Goal: Information Seeking & Learning: Learn about a topic

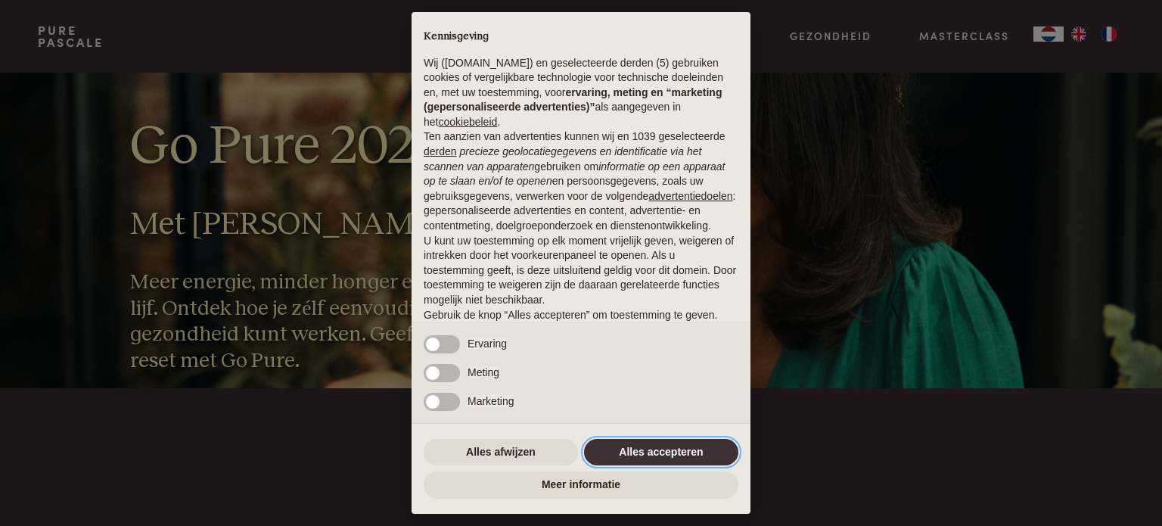
click at [627, 451] on button "Alles accepteren" at bounding box center [661, 452] width 154 height 27
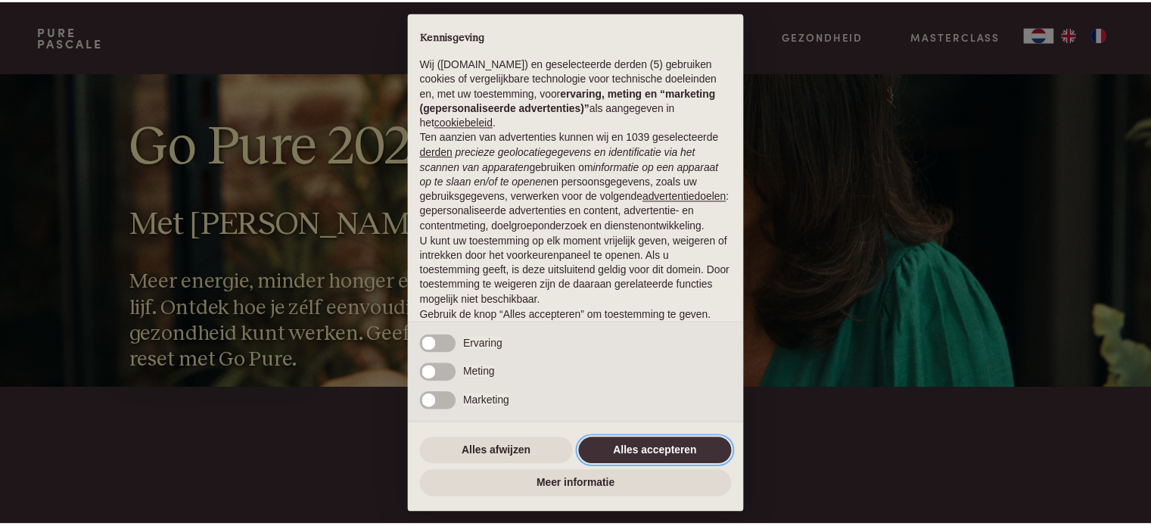
scroll to position [82, 0]
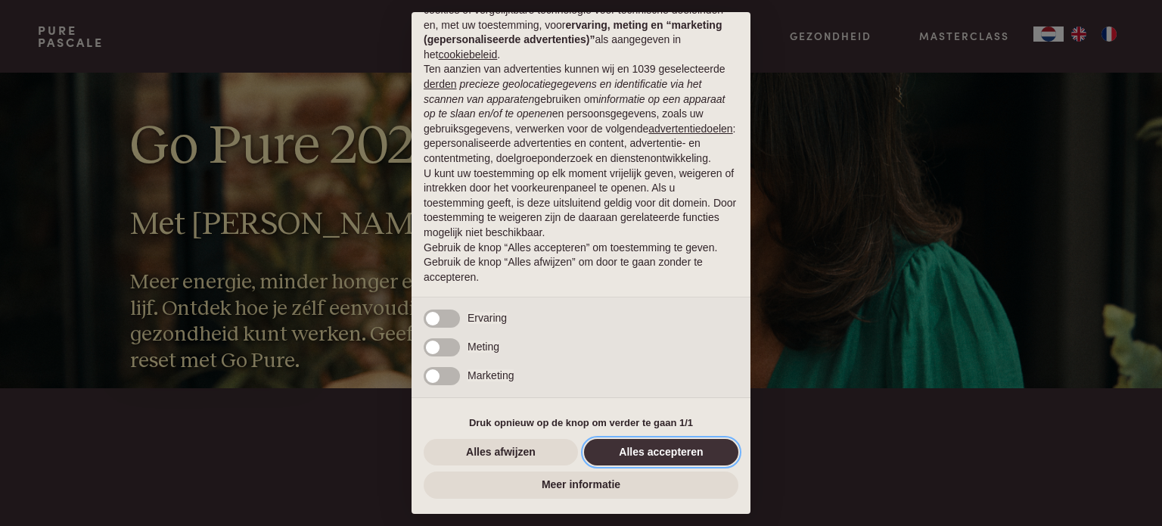
click at [657, 456] on button "Alles accepteren" at bounding box center [661, 452] width 154 height 27
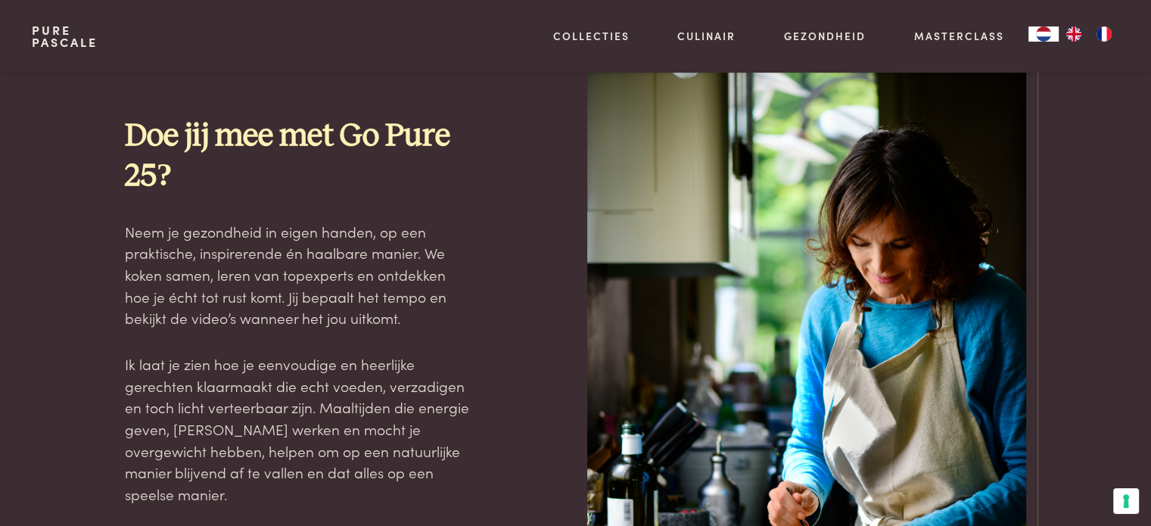
scroll to position [1362, 0]
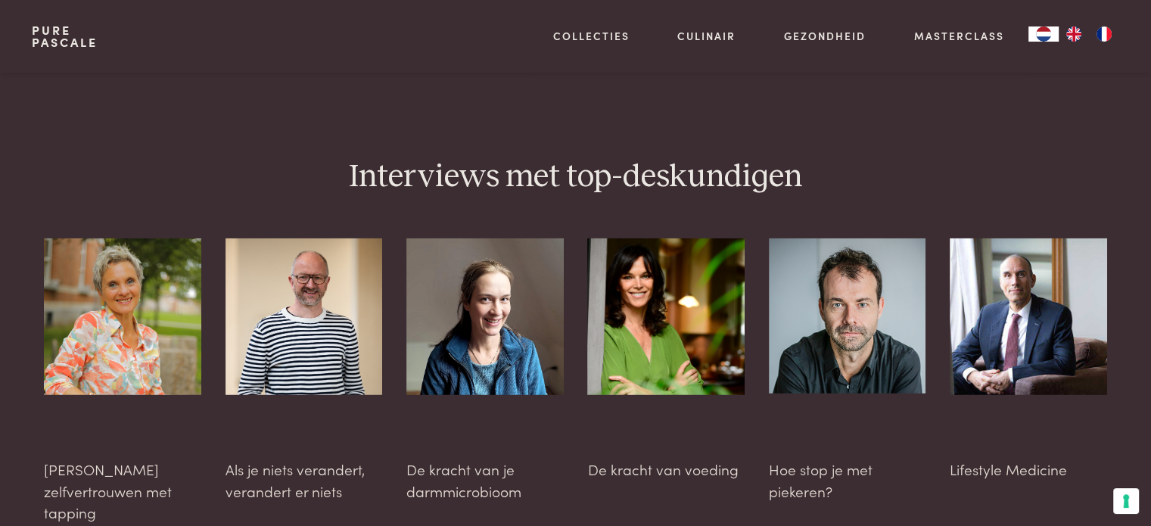
scroll to position [3985, 0]
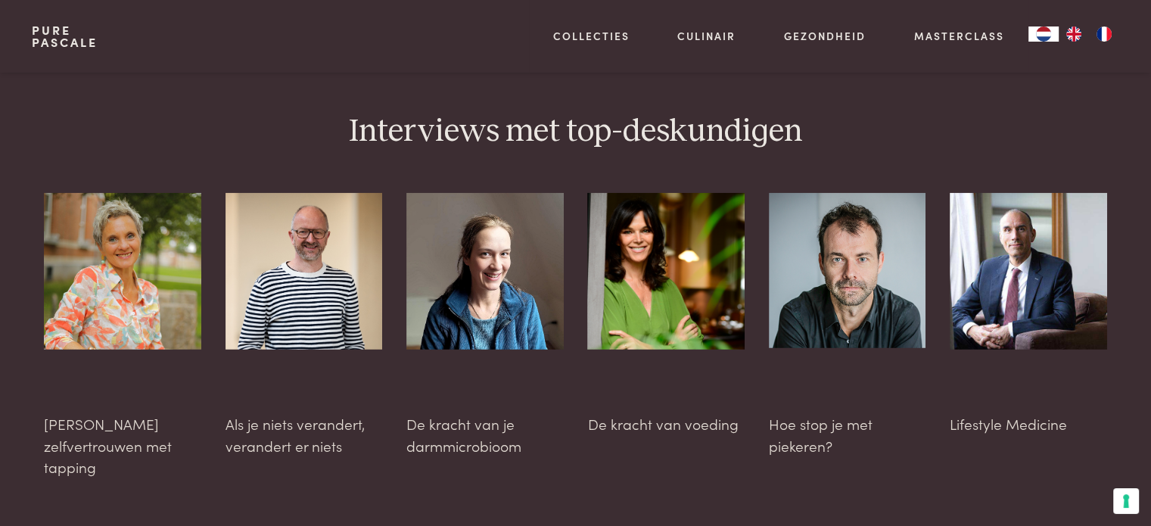
click at [489, 218] on img at bounding box center [484, 271] width 157 height 157
click at [485, 365] on div at bounding box center [484, 325] width 157 height 264
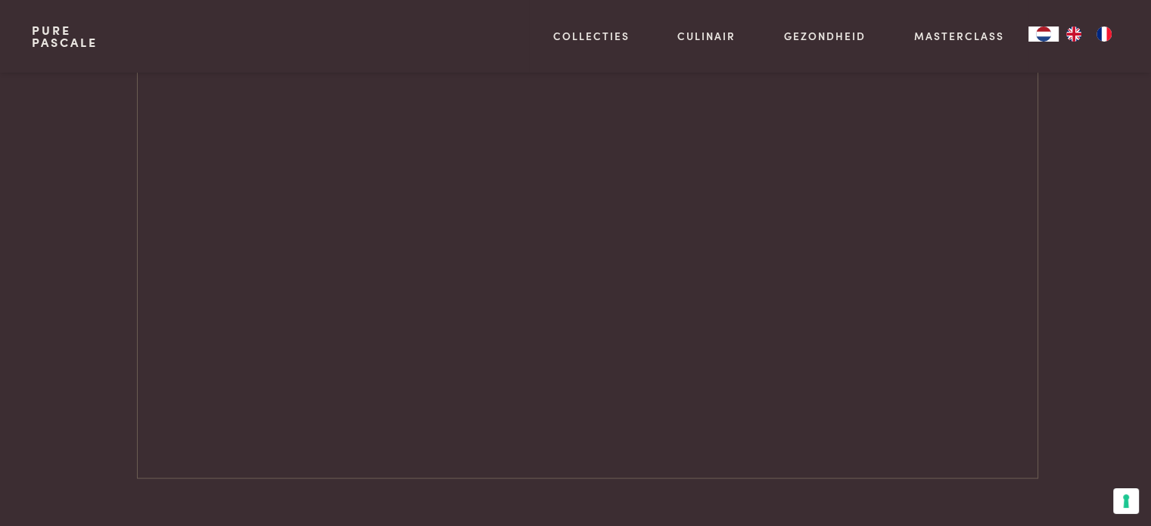
scroll to position [2169, 0]
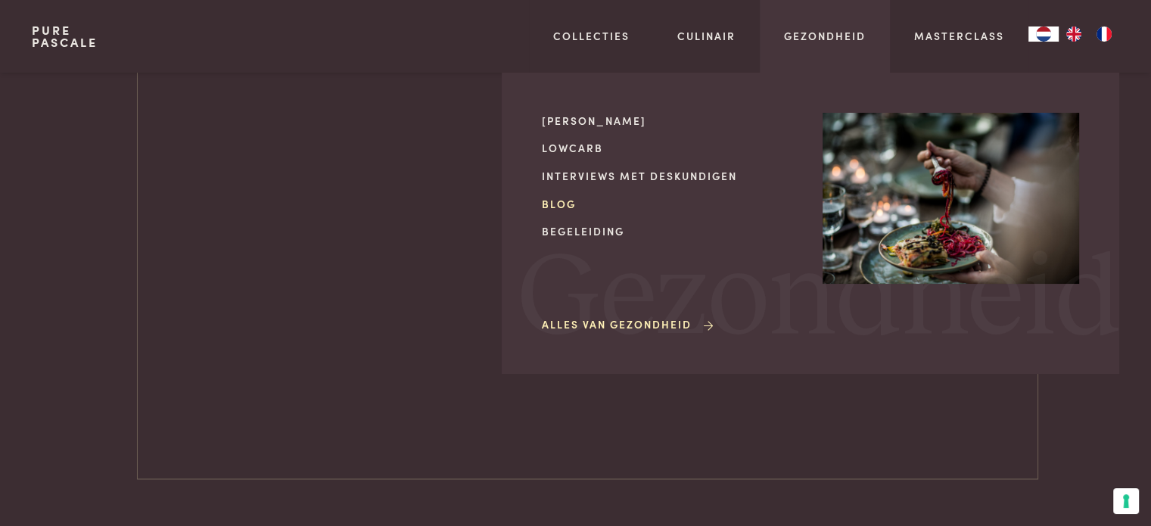
click at [560, 197] on link "Blog" at bounding box center [670, 204] width 256 height 16
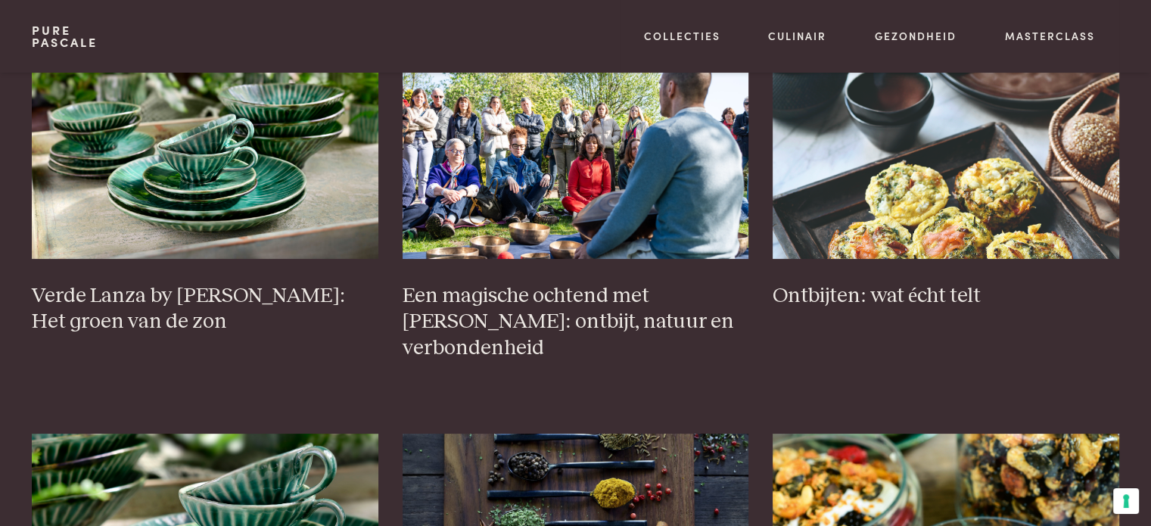
scroll to position [303, 0]
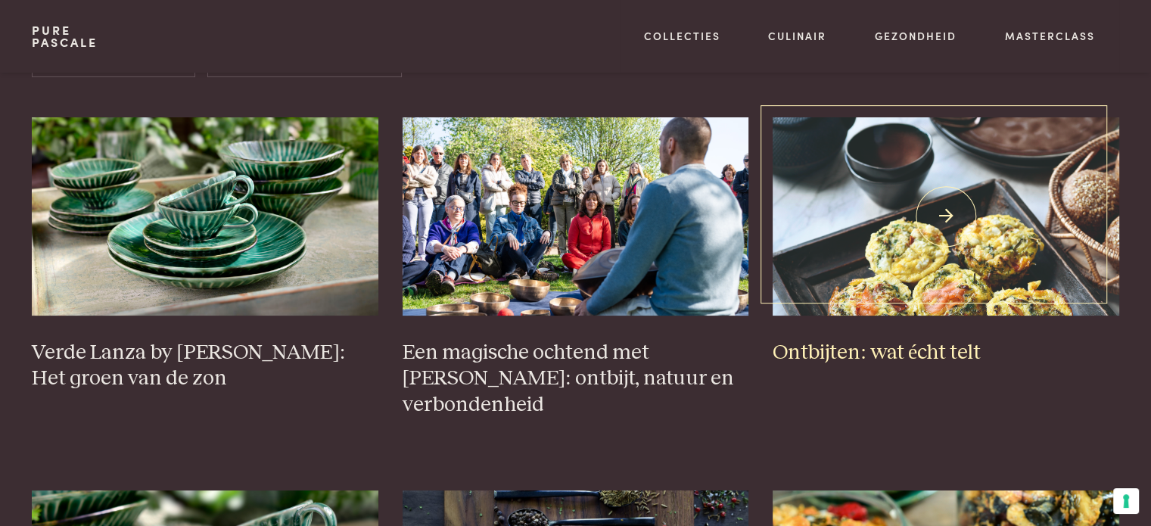
click at [941, 223] on img at bounding box center [945, 215] width 346 height 197
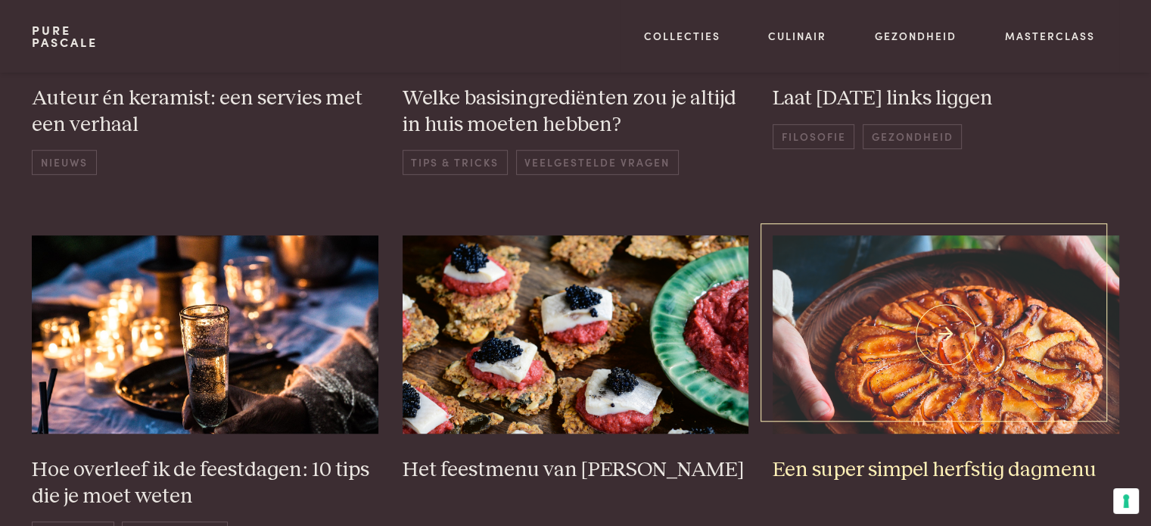
scroll to position [1059, 0]
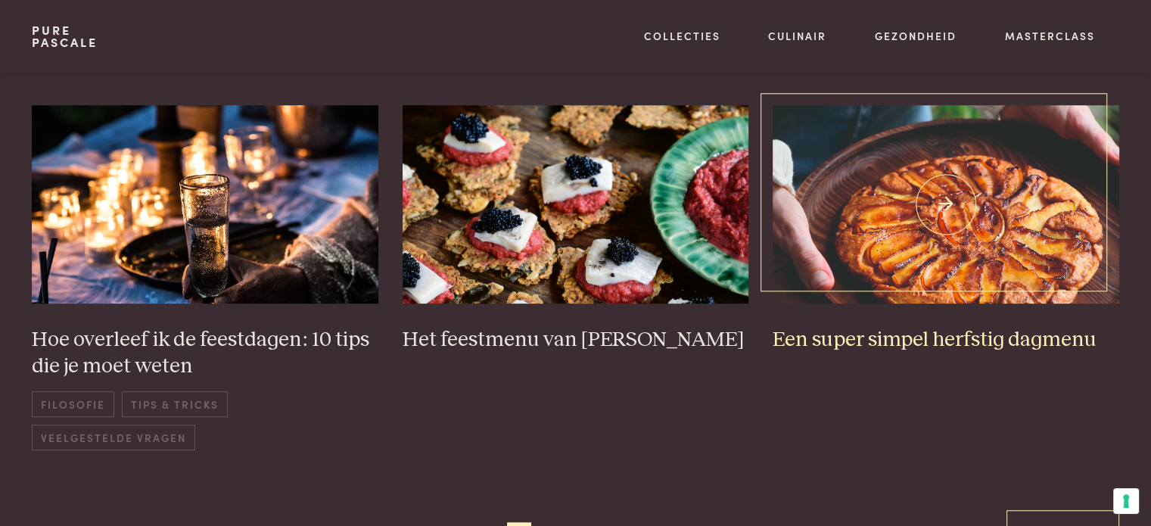
click at [917, 338] on h3 "Een super simpel herfstig dagmenu" at bounding box center [945, 340] width 346 height 26
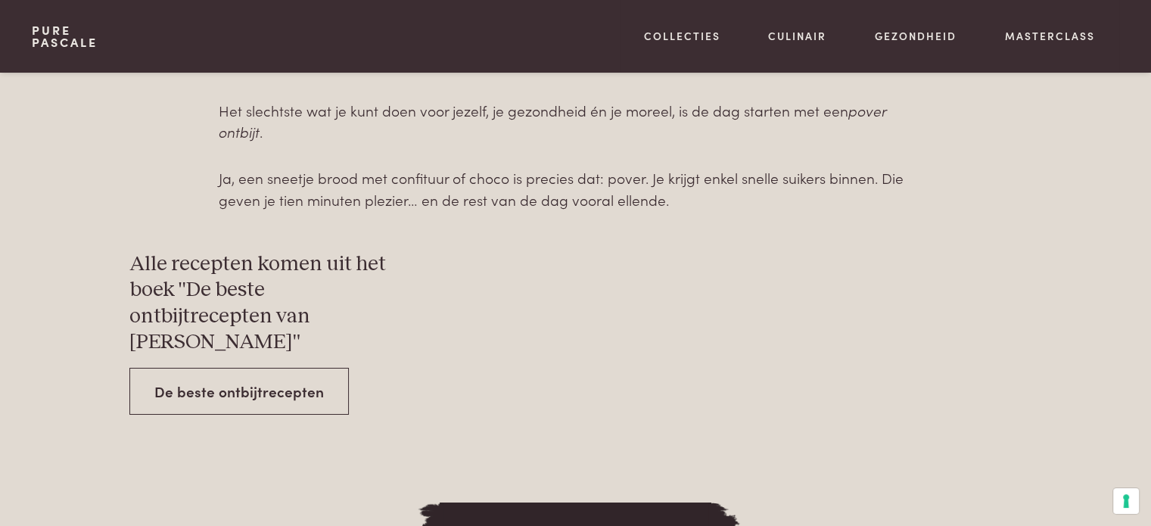
scroll to position [5446, 0]
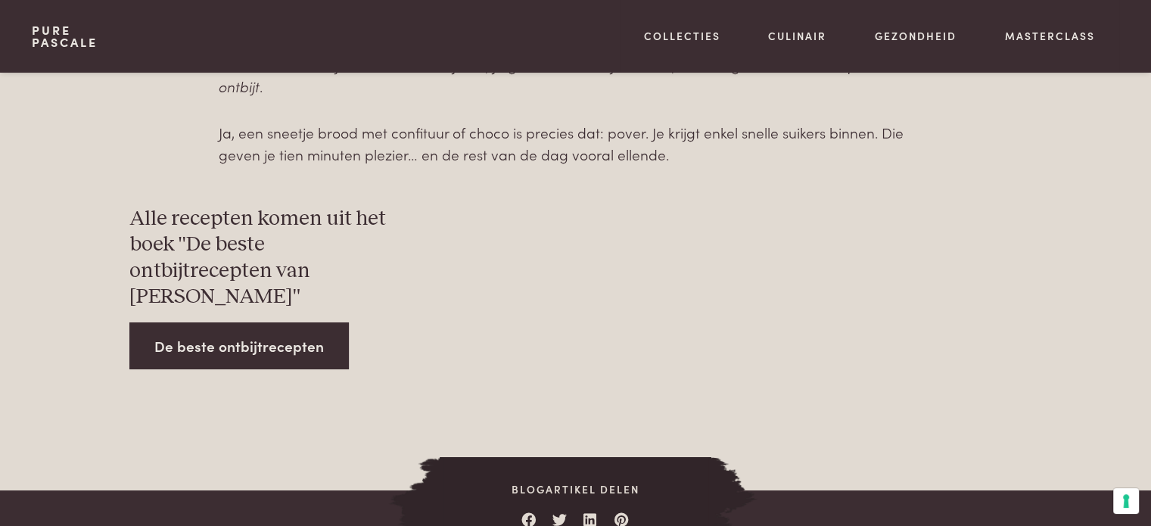
click at [178, 322] on link "De beste ontbijtrecepten" at bounding box center [238, 346] width 219 height 48
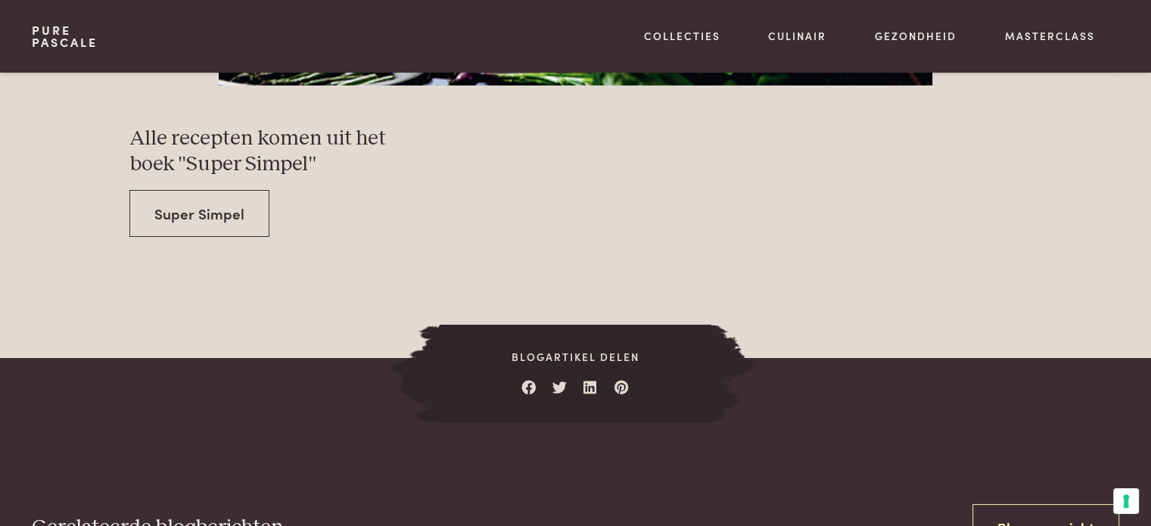
scroll to position [5522, 0]
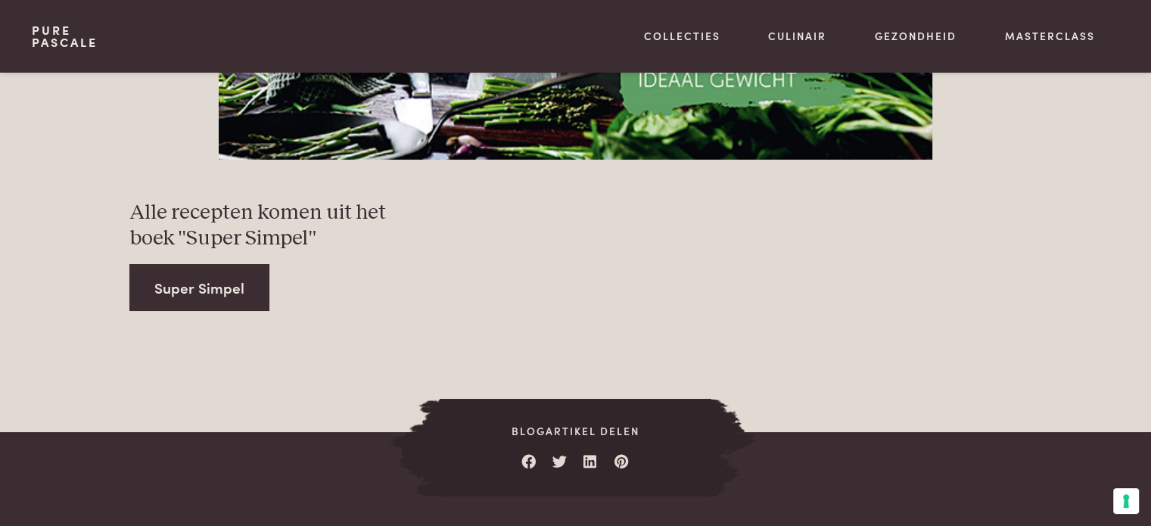
click at [199, 290] on link "Super Simpel" at bounding box center [199, 288] width 140 height 48
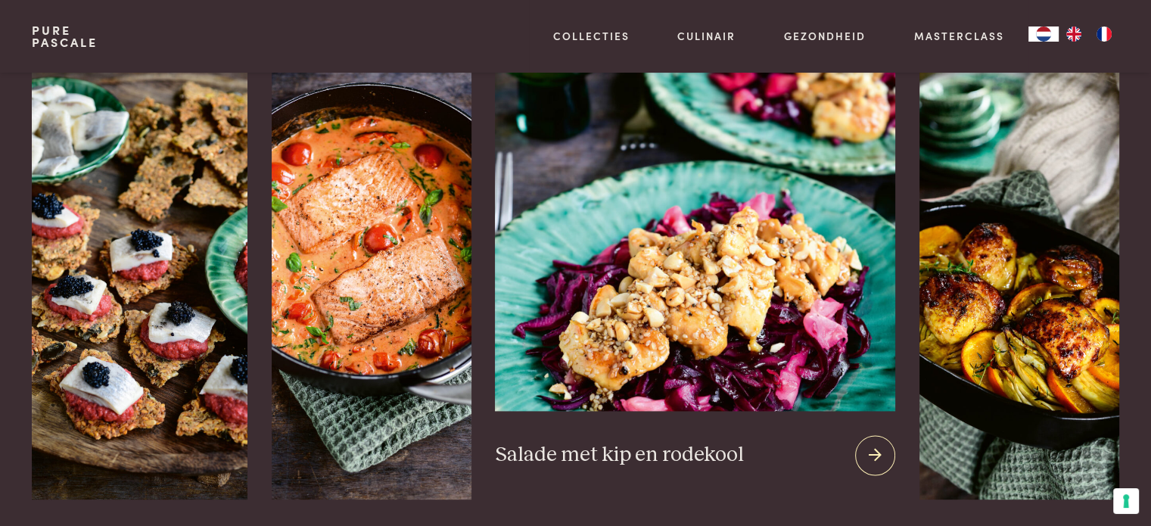
scroll to position [1891, 0]
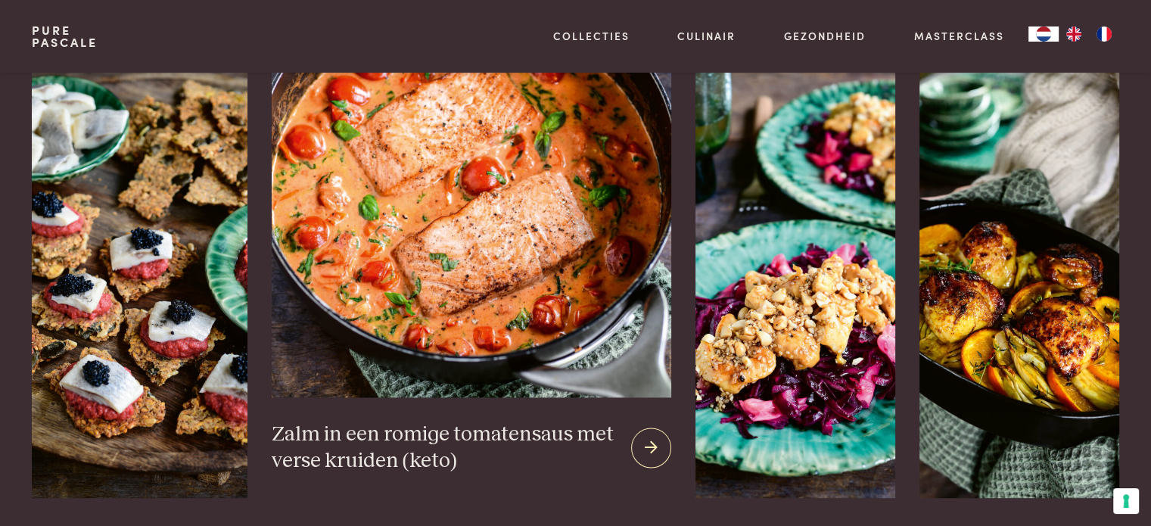
click at [430, 433] on h3 "Zalm in een romige tomatensaus met verse kruiden (keto)" at bounding box center [445, 447] width 347 height 52
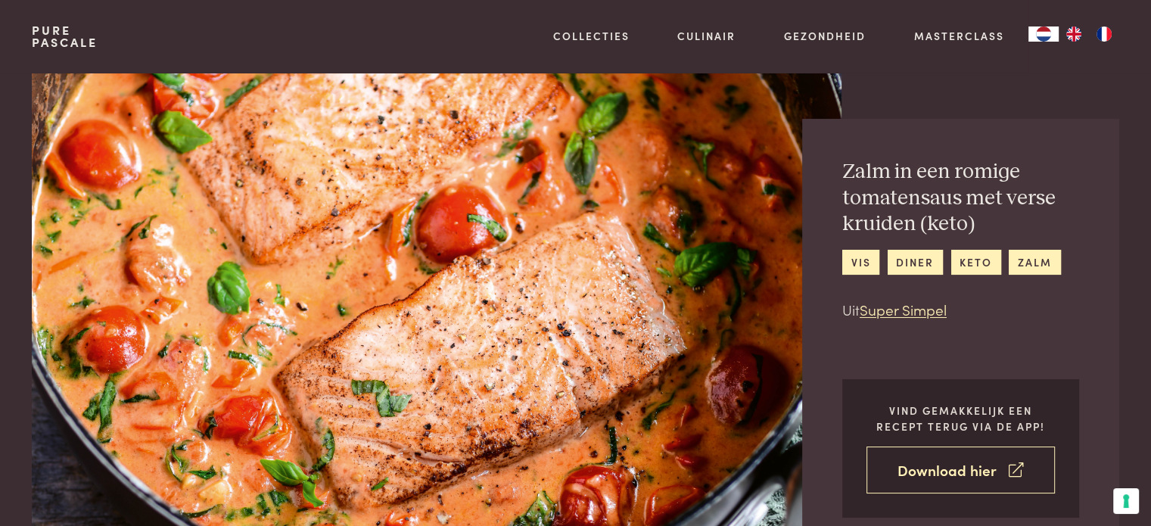
click at [944, 468] on link "Download hier" at bounding box center [960, 470] width 188 height 48
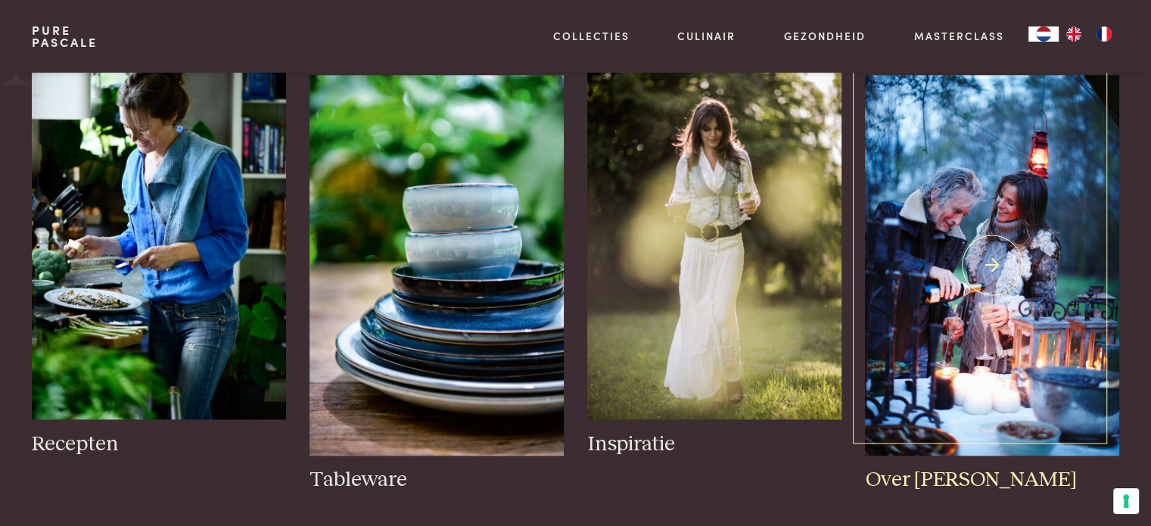
scroll to position [1740, 0]
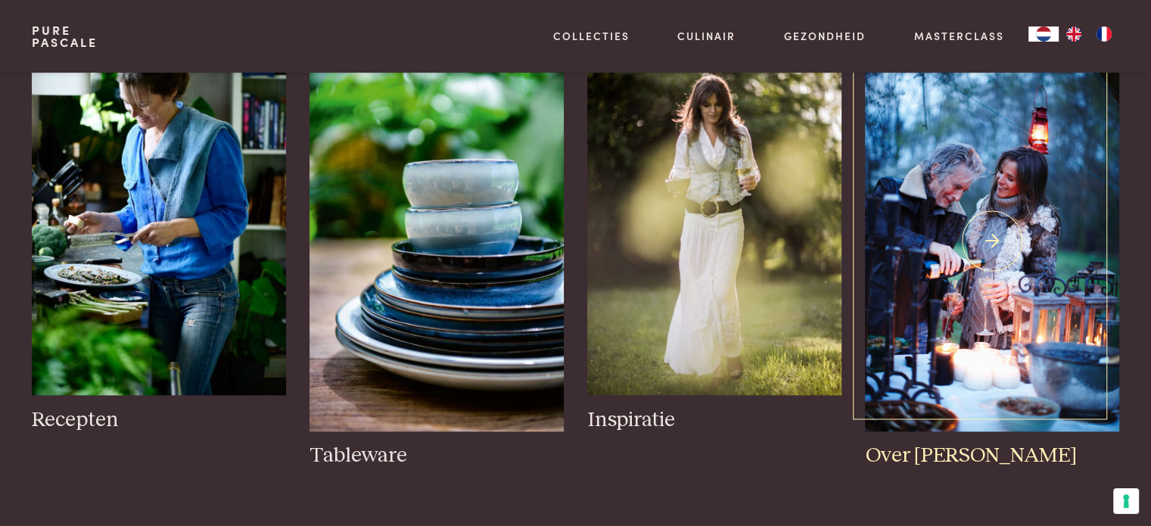
click at [947, 443] on h3 "Over [PERSON_NAME]" at bounding box center [991, 456] width 253 height 26
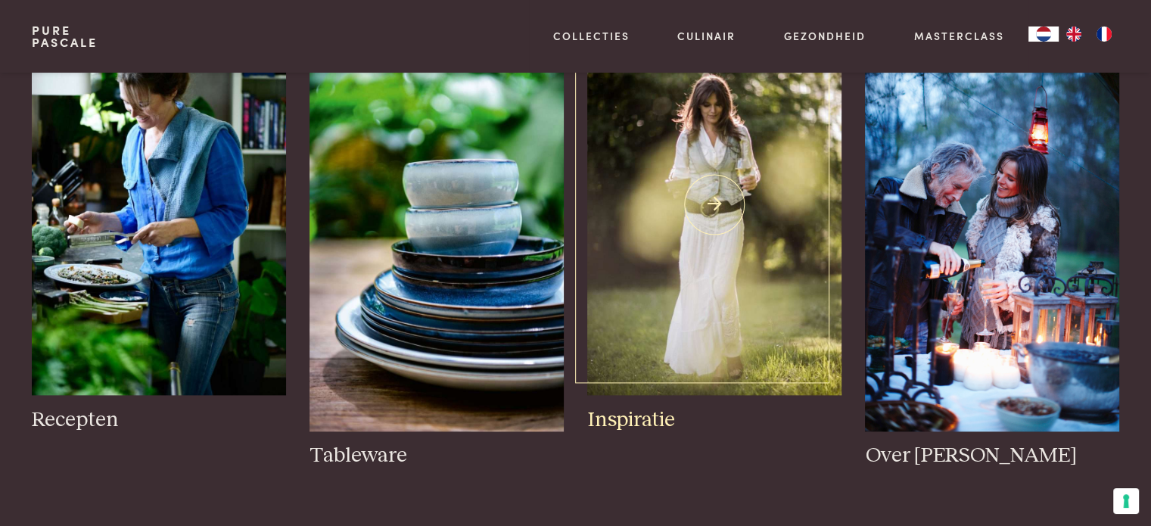
click at [637, 277] on img at bounding box center [713, 204] width 253 height 380
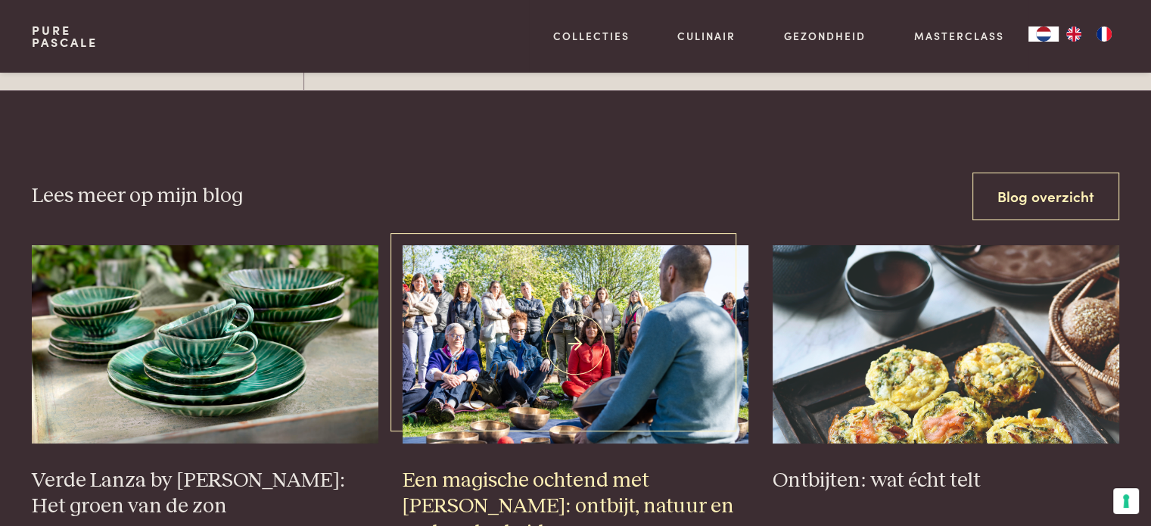
scroll to position [5598, 0]
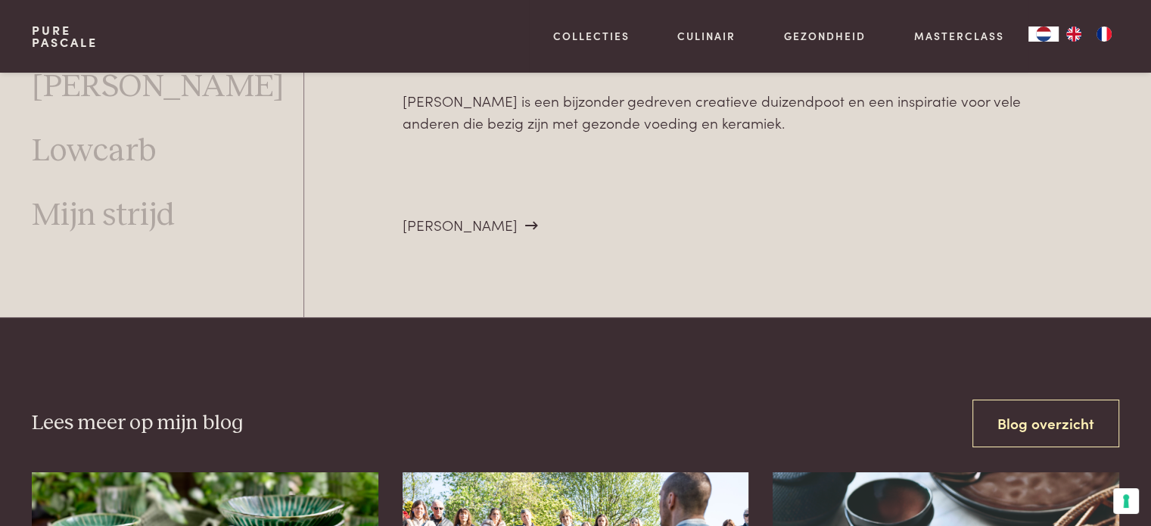
click at [490, 214] on div "[PERSON_NAME]" at bounding box center [469, 225] width 135 height 23
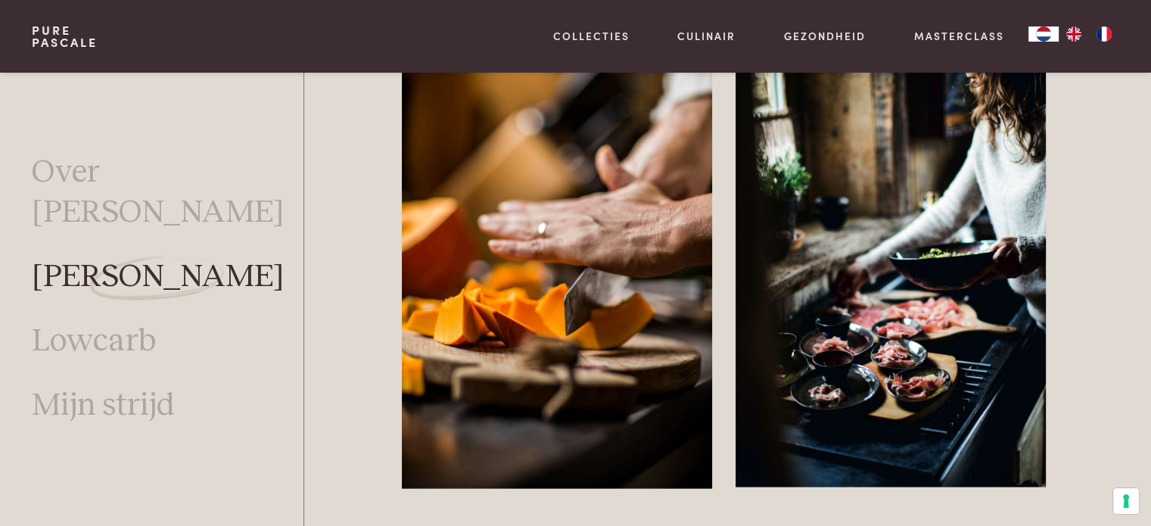
scroll to position [3256, 0]
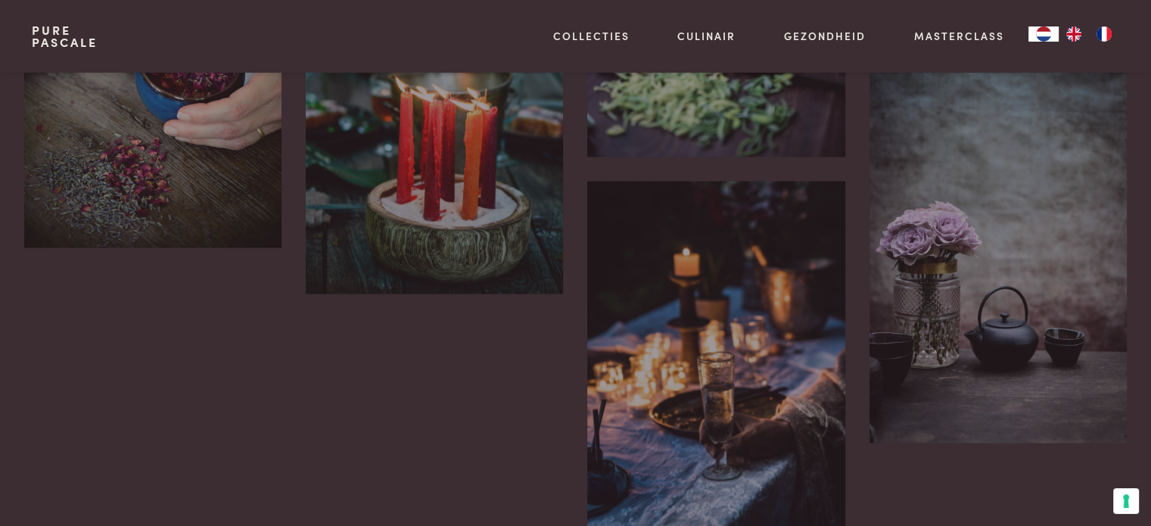
scroll to position [2496, 0]
